Goal: Information Seeking & Learning: Learn about a topic

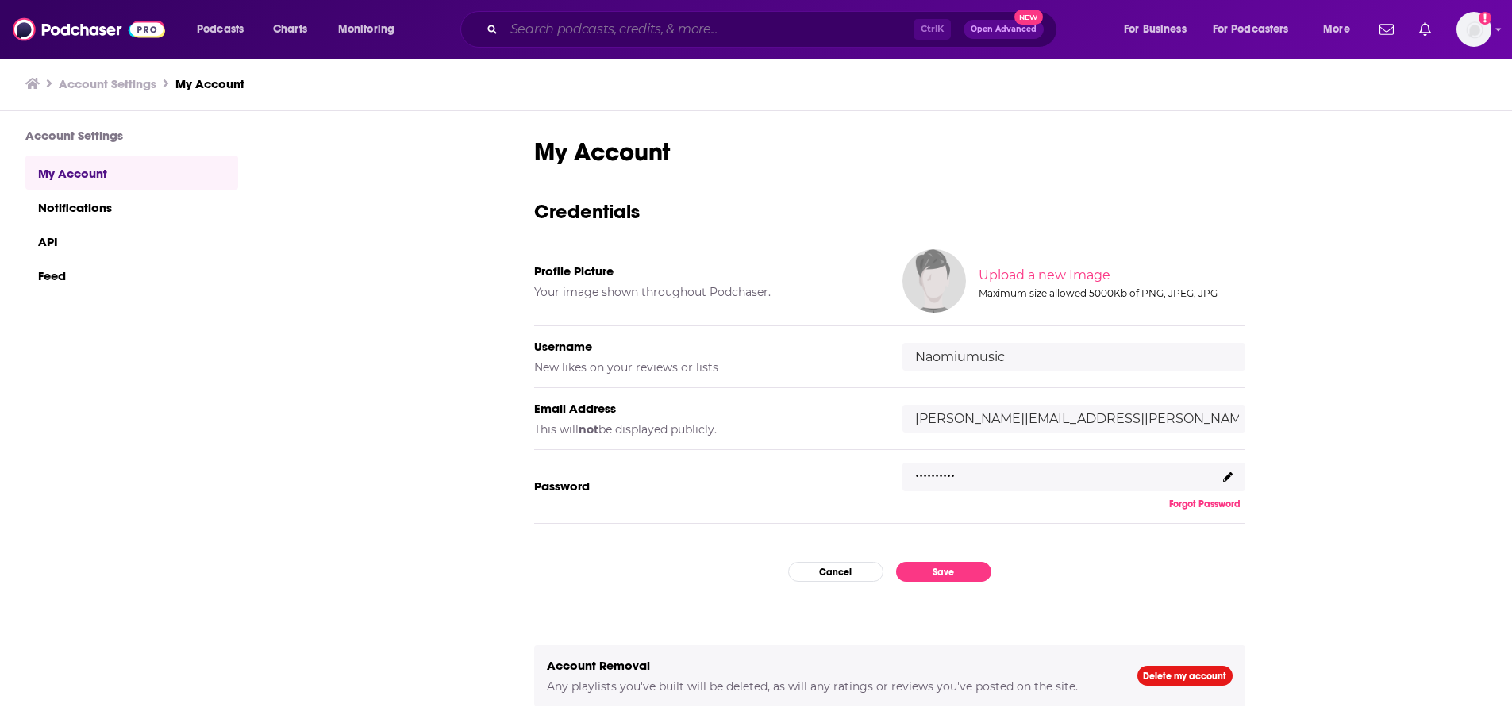
click at [564, 26] on input "Search podcasts, credits, & more..." at bounding box center [709, 29] width 410 height 25
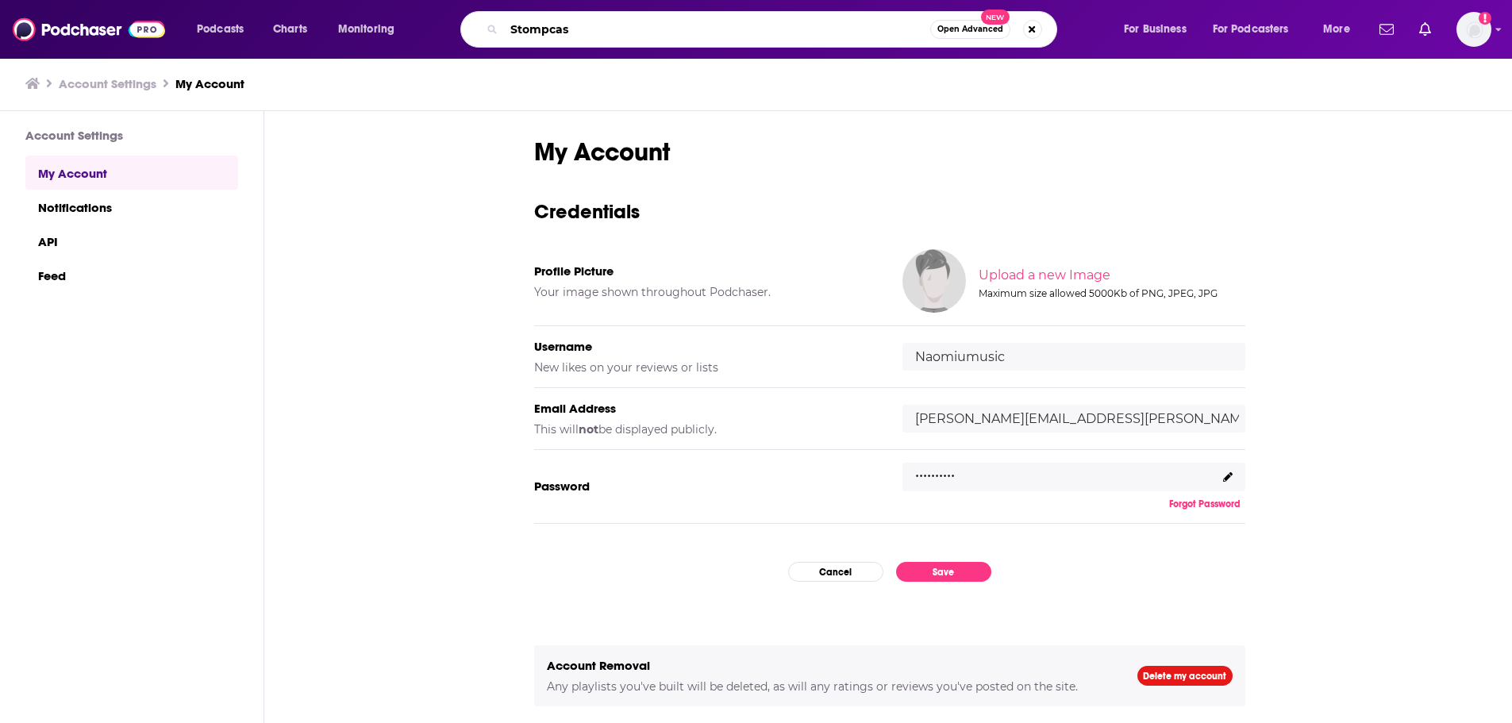
type input "Stompcast"
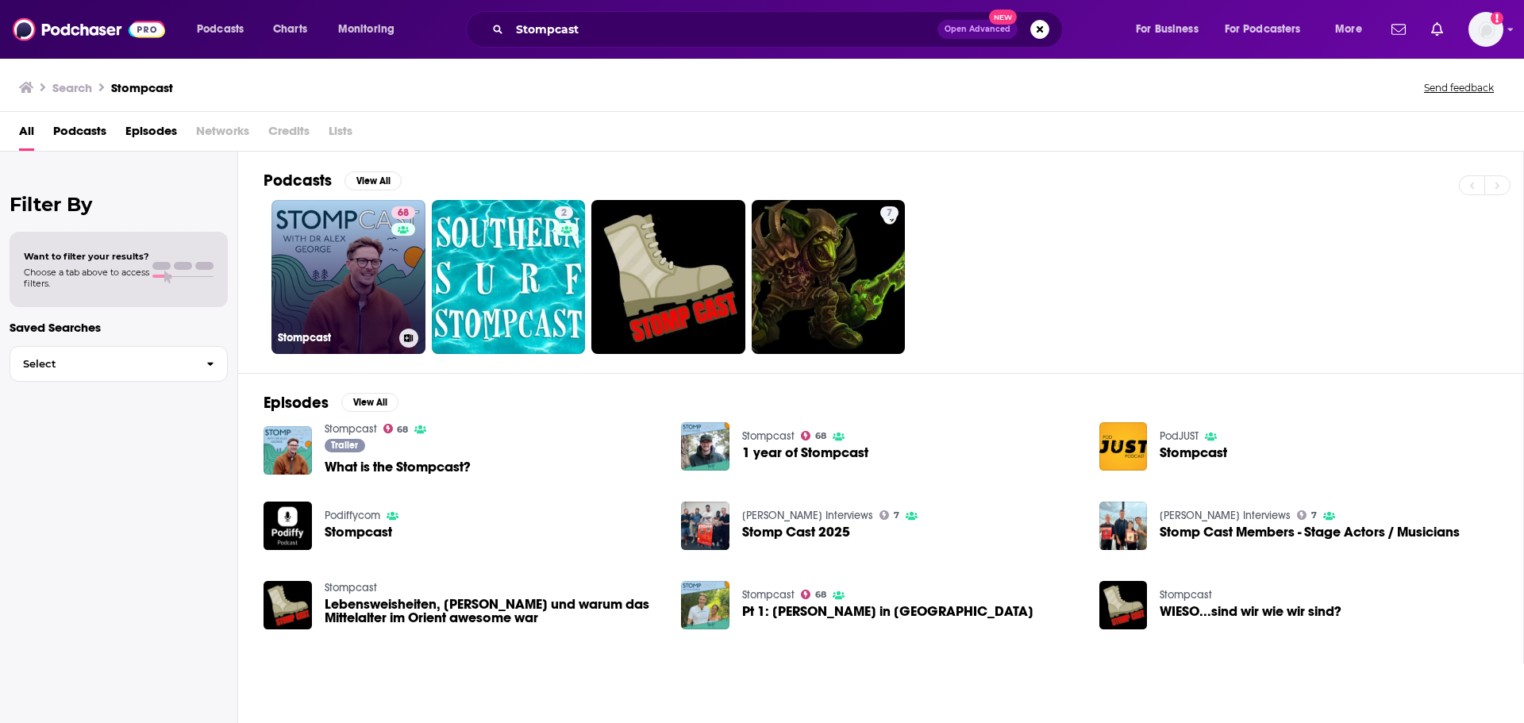
click at [341, 260] on link "68 Stompcast" at bounding box center [349, 277] width 154 height 154
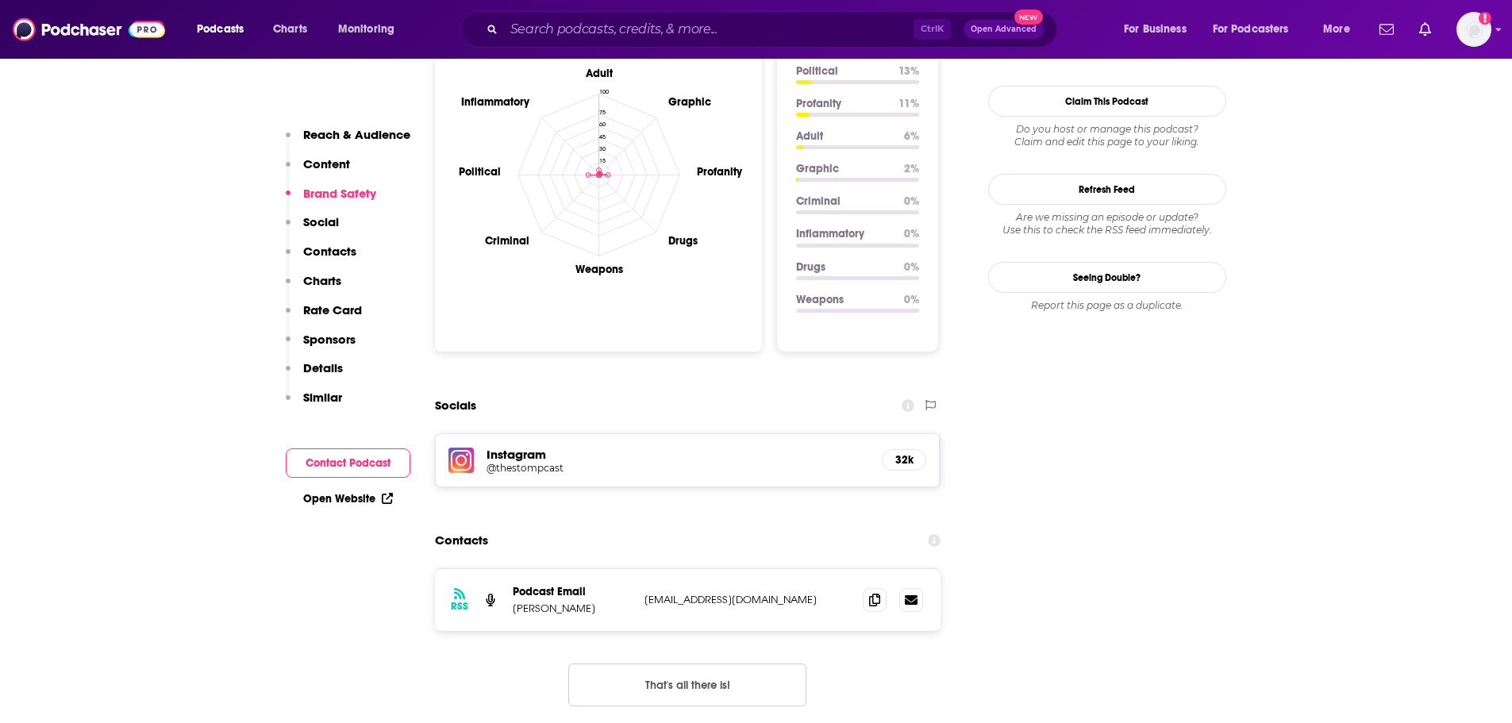
scroll to position [1588, 0]
click at [557, 600] on p "[PERSON_NAME]" at bounding box center [572, 606] width 119 height 13
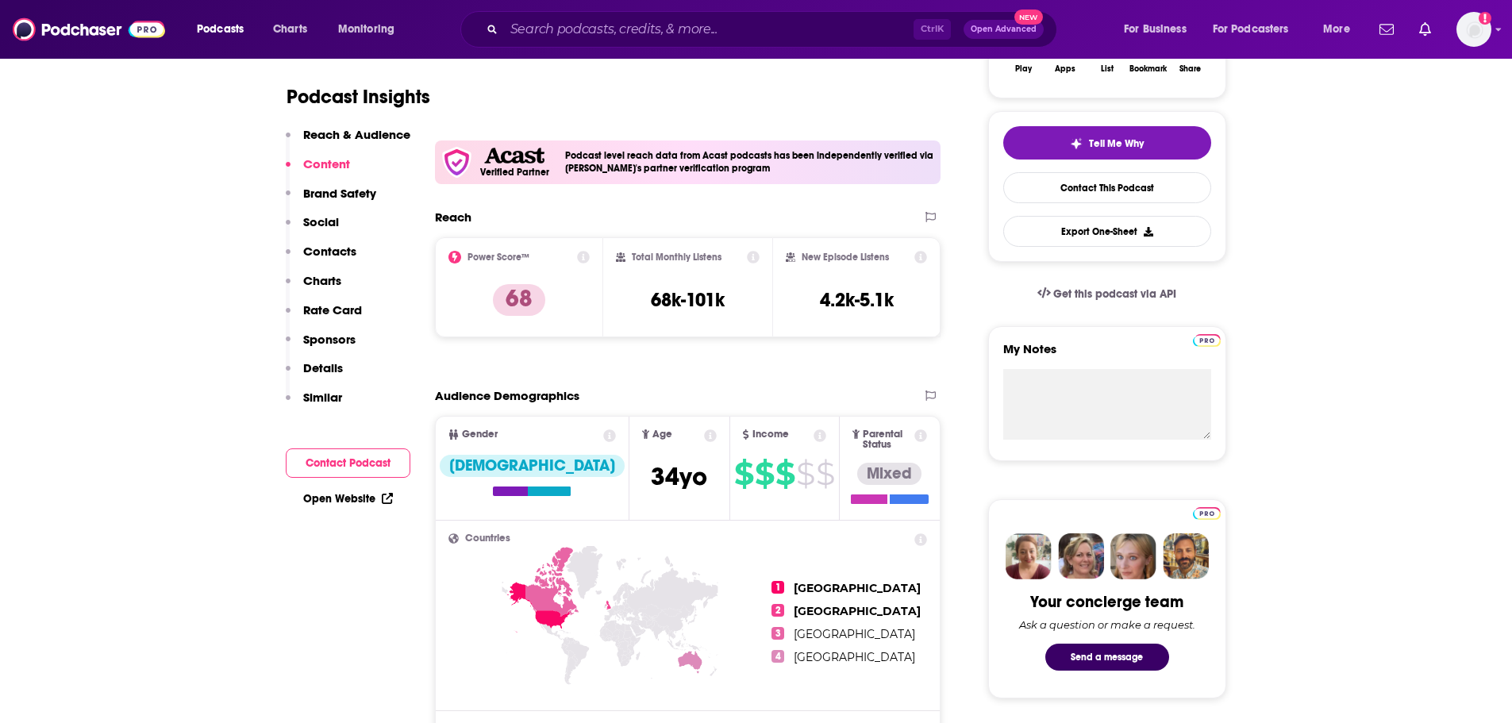
scroll to position [0, 0]
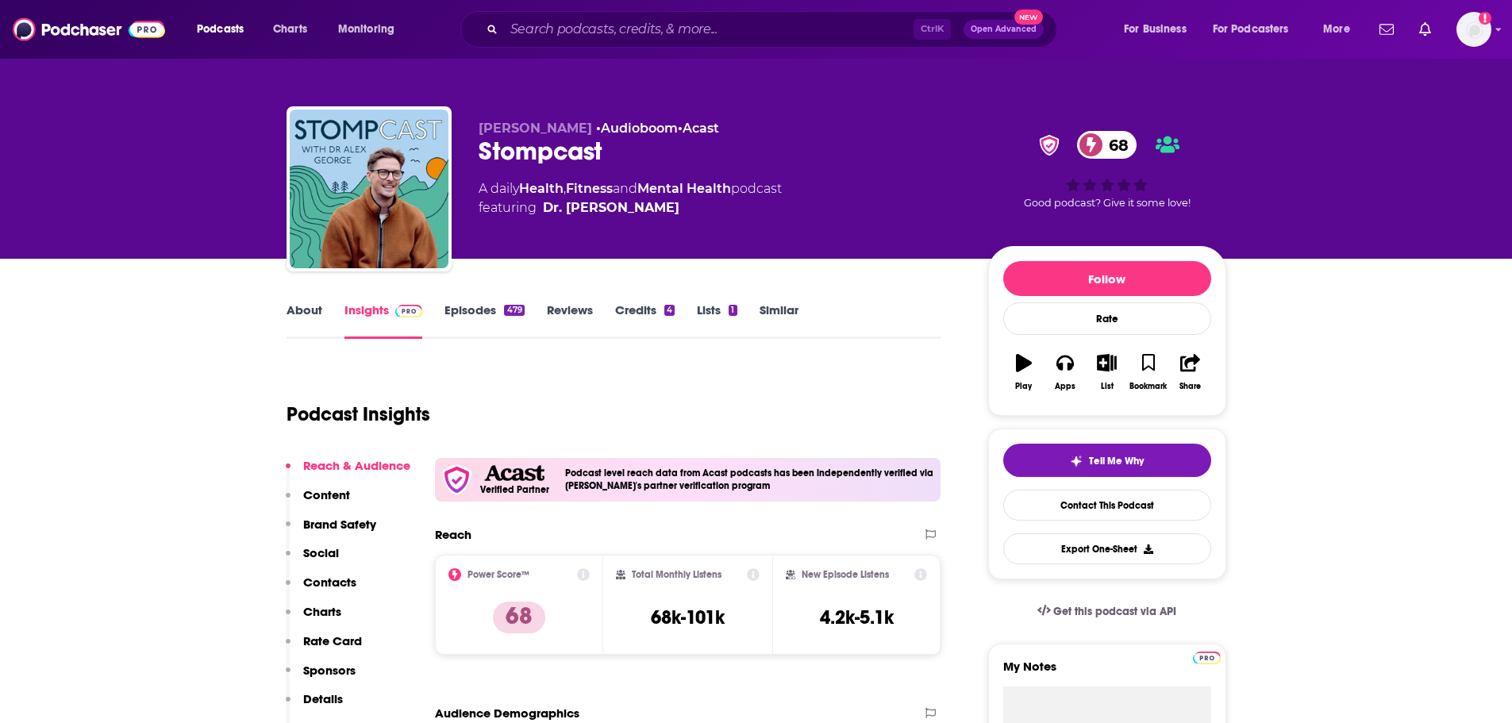
click at [296, 320] on link "About" at bounding box center [305, 320] width 36 height 37
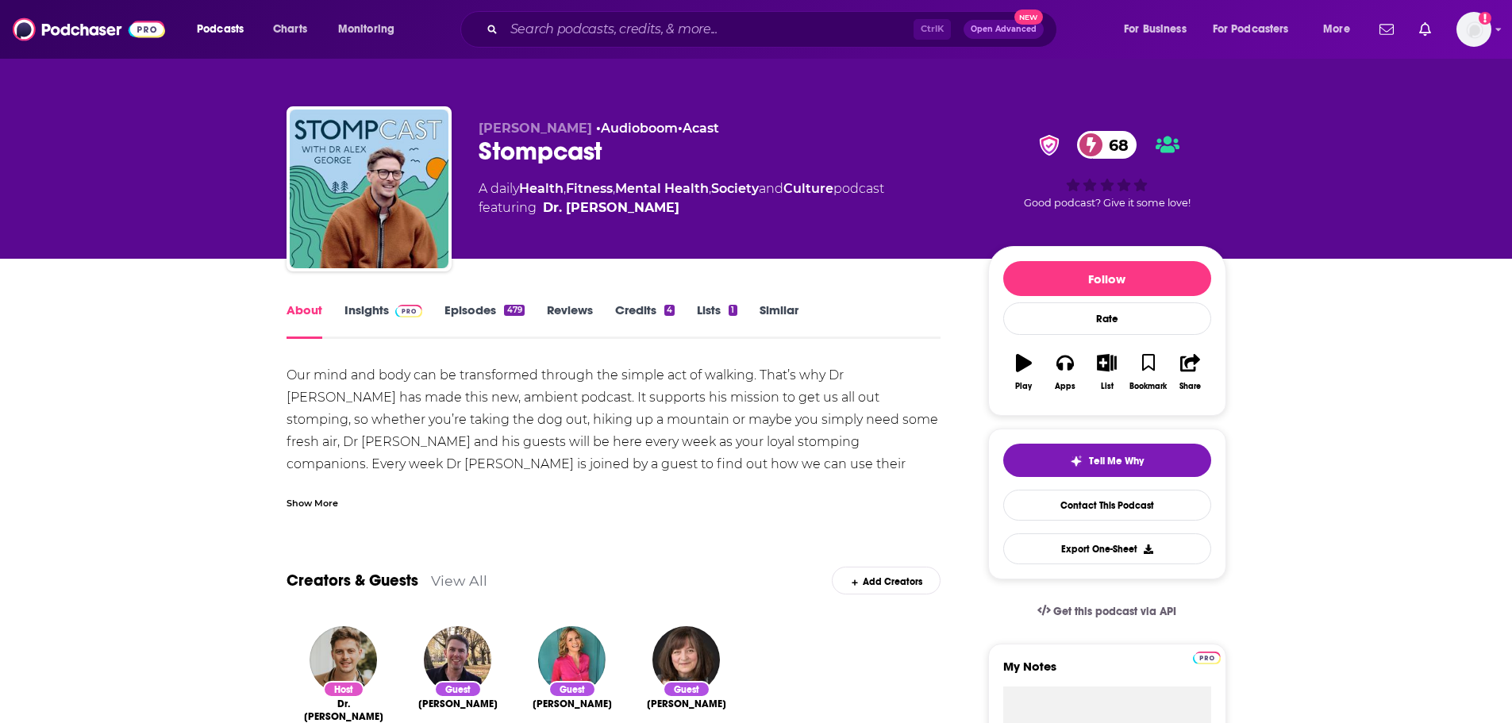
click at [329, 503] on div "Show More" at bounding box center [313, 502] width 52 height 15
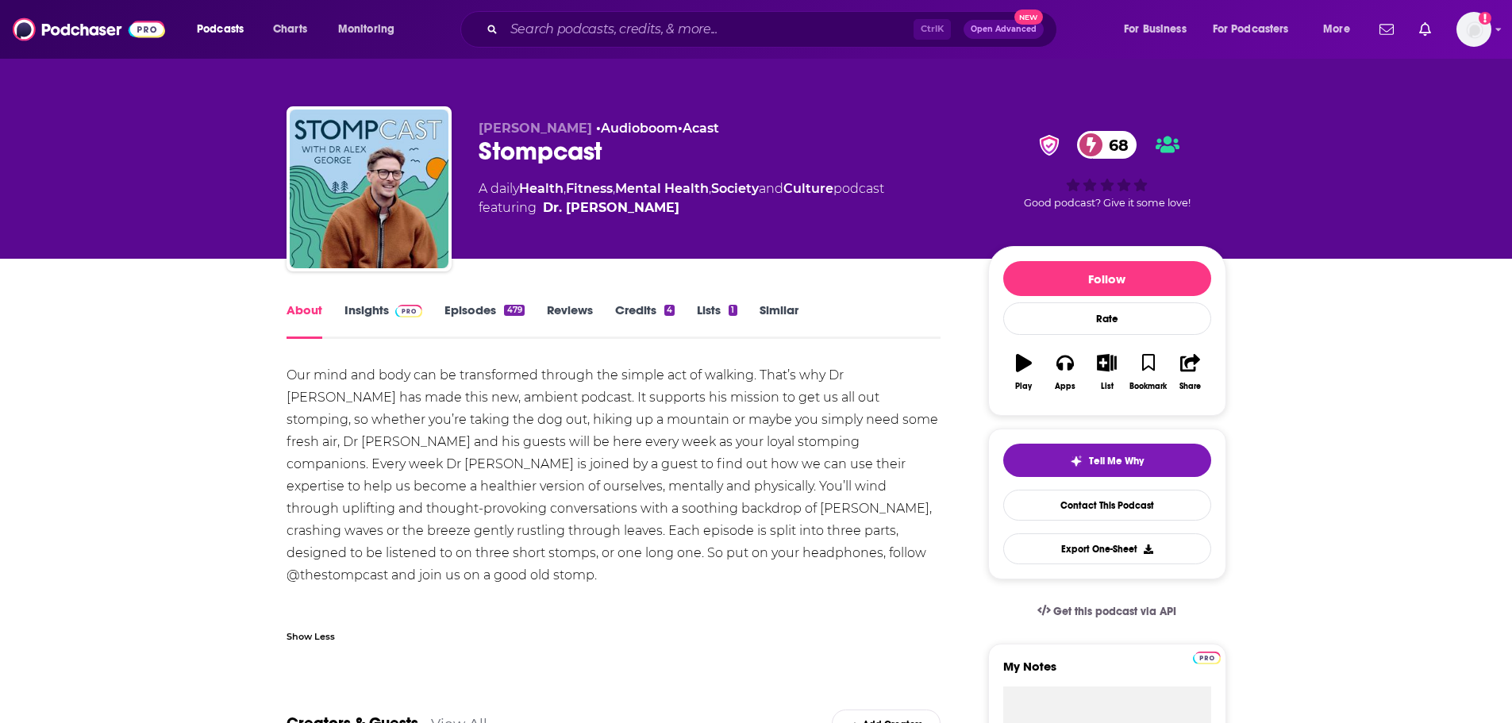
click at [373, 303] on link "Insights" at bounding box center [384, 320] width 79 height 37
